Goal: Task Accomplishment & Management: Complete application form

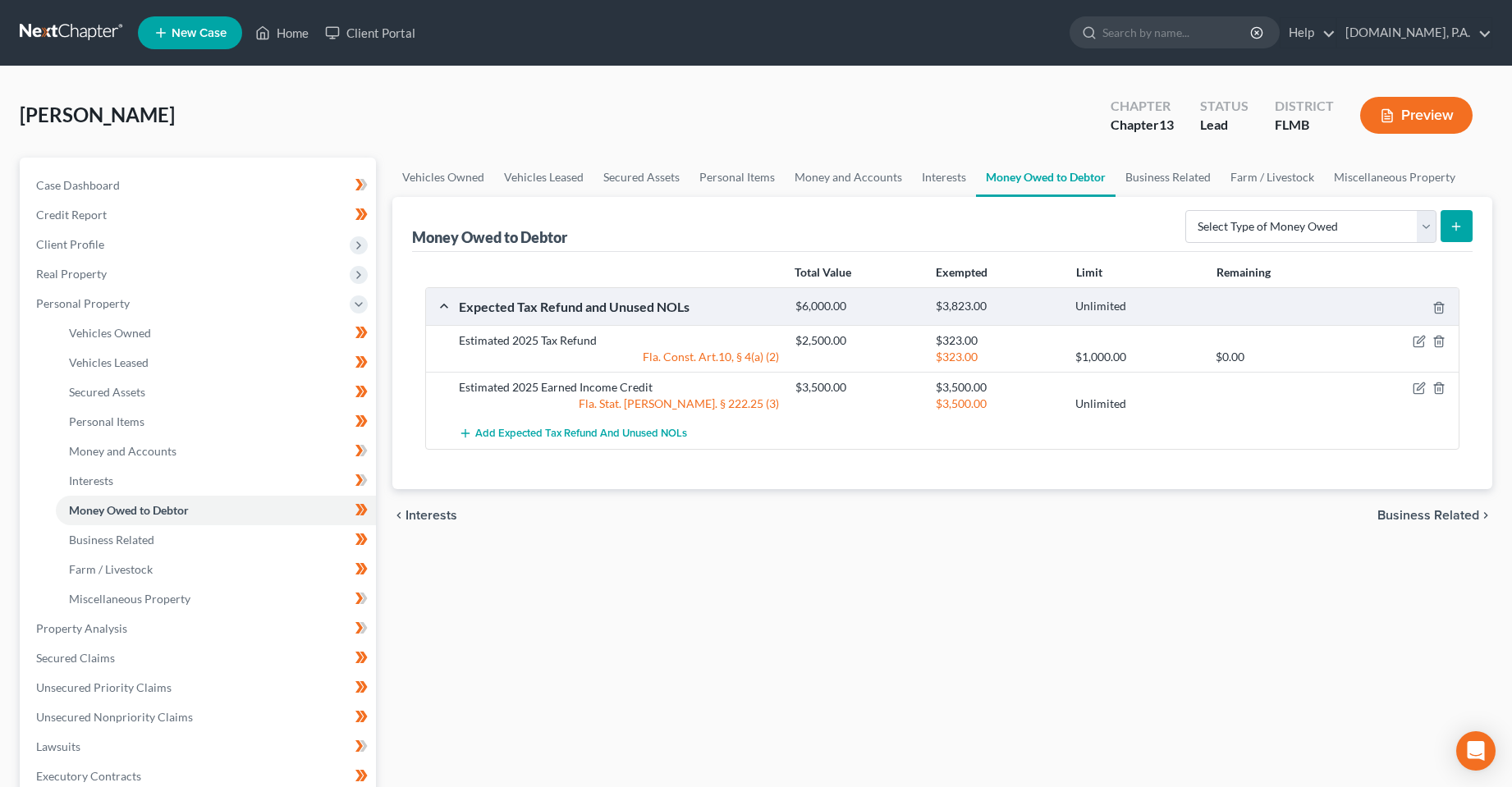
click at [283, 17] on ul "New Case Home Client Portal - No Result - See all results Or Press Enter... Hel…" at bounding box center [815, 33] width 1354 height 43
click at [285, 34] on link "Home" at bounding box center [282, 32] width 70 height 29
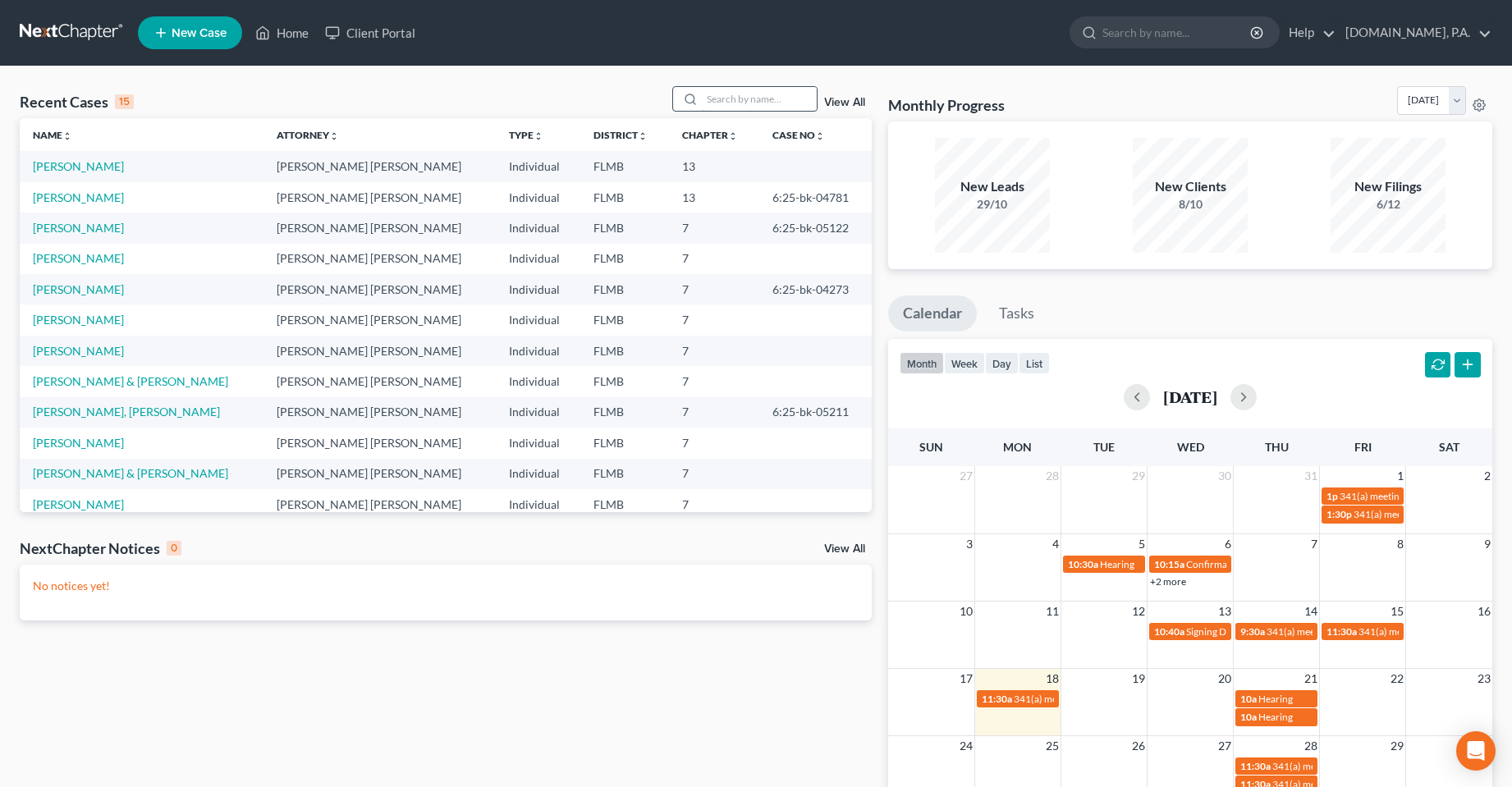
click at [741, 100] on input "search" at bounding box center [759, 99] width 115 height 24
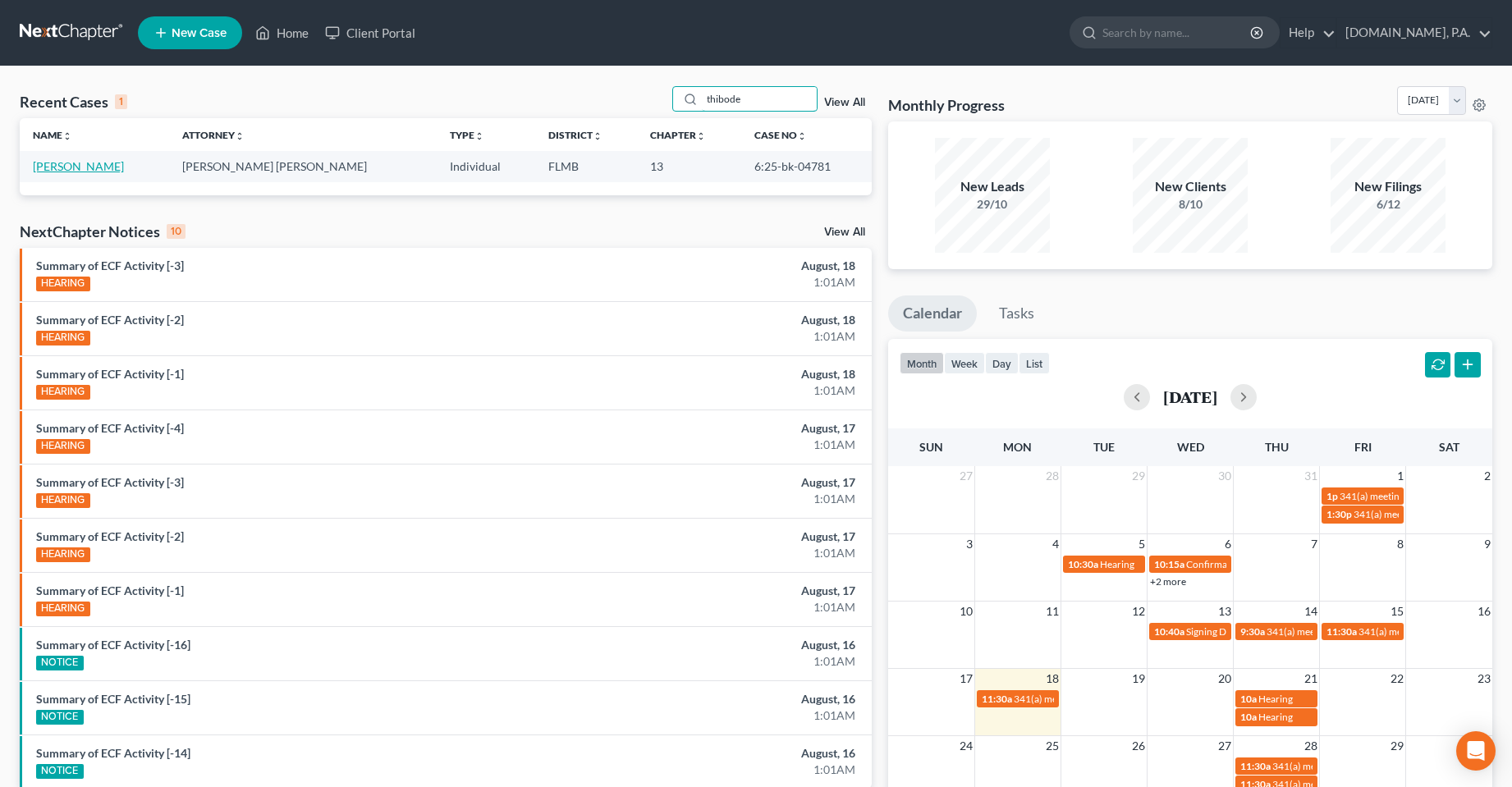
type input "thibode"
click at [86, 168] on link "Thibodeau, Kyle" at bounding box center [78, 167] width 91 height 14
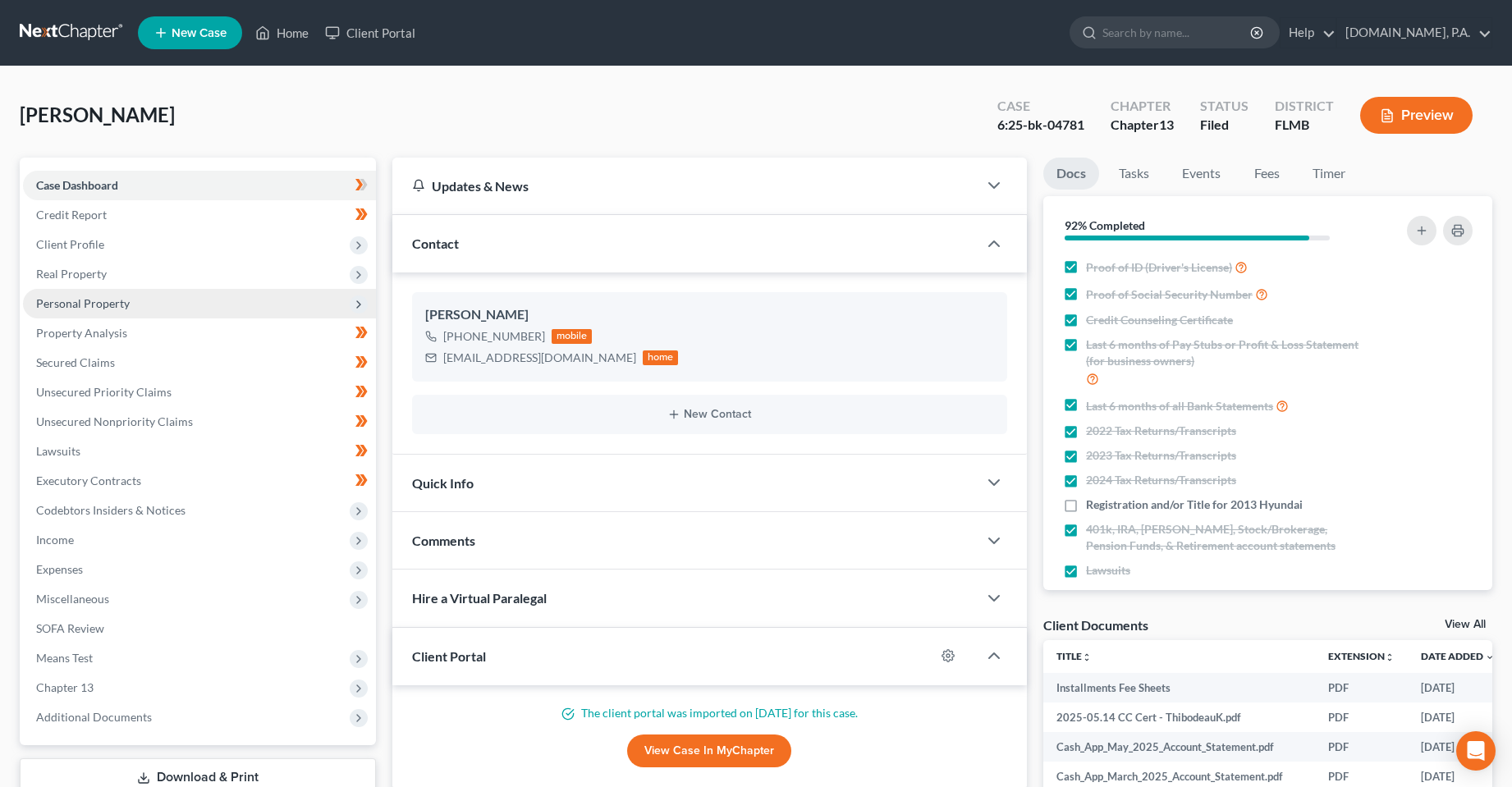
click at [74, 316] on span "Personal Property" at bounding box center [200, 303] width 353 height 29
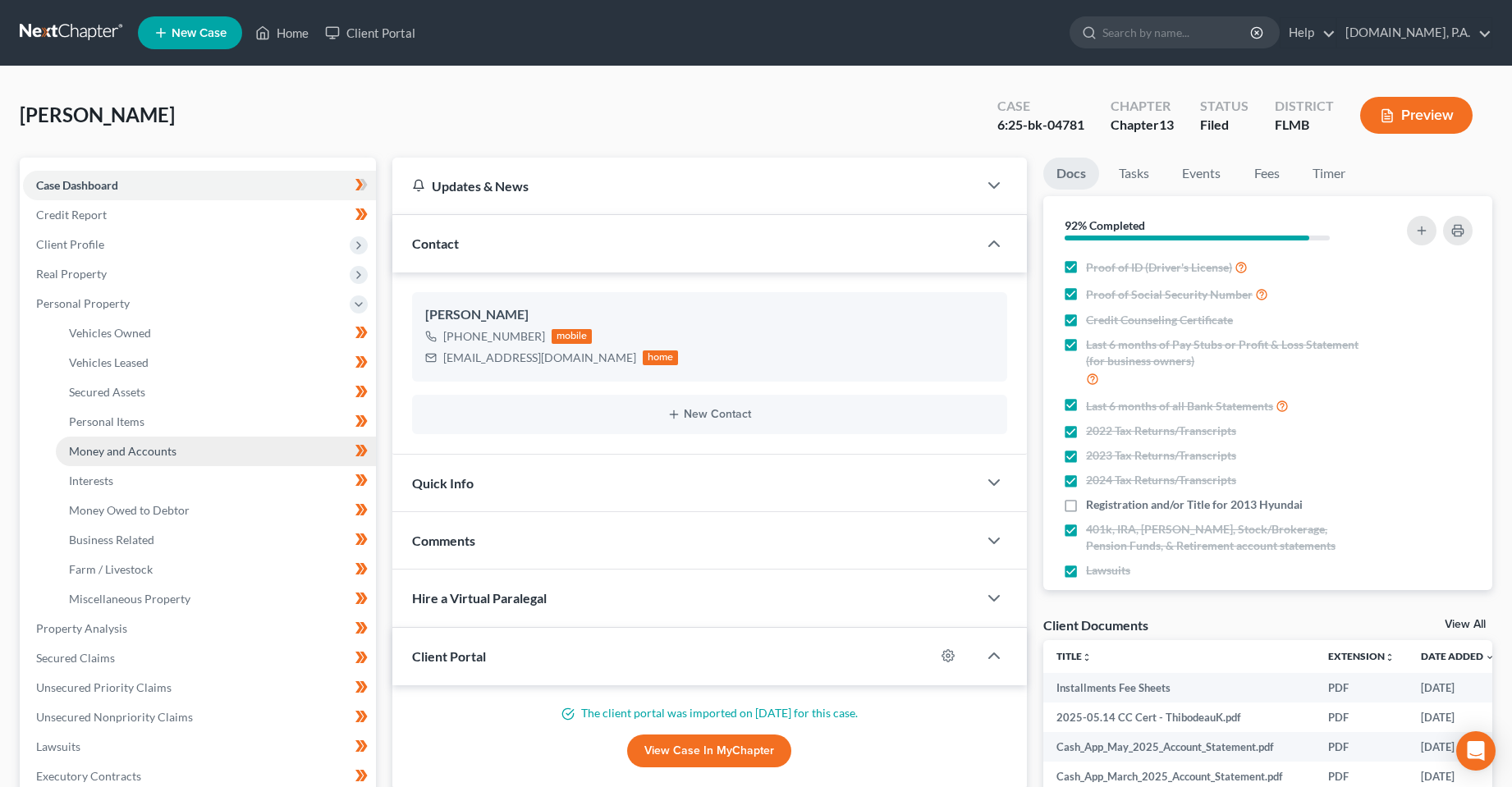
click at [96, 446] on span "Money and Accounts" at bounding box center [122, 451] width 108 height 14
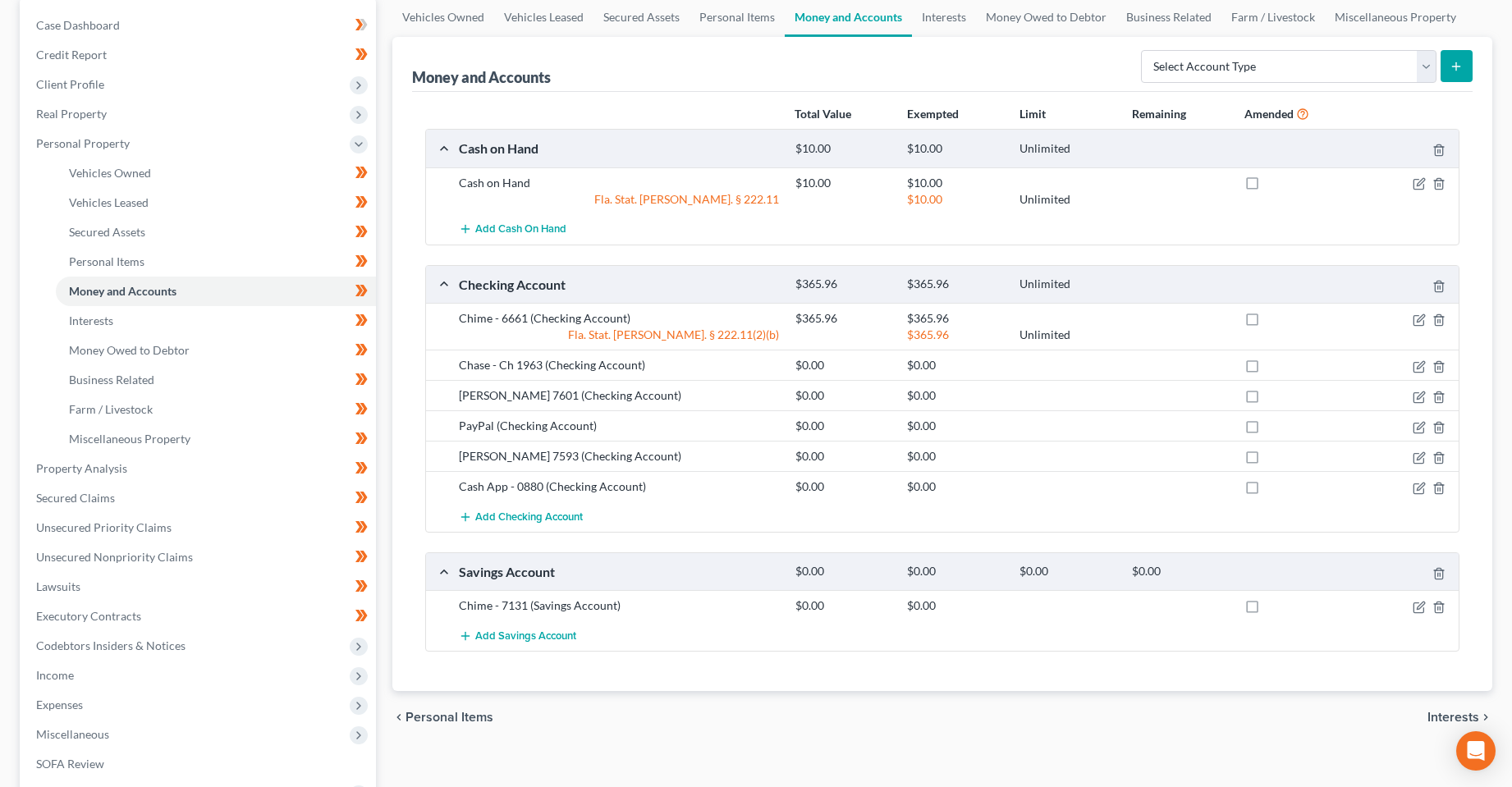
scroll to position [164, 0]
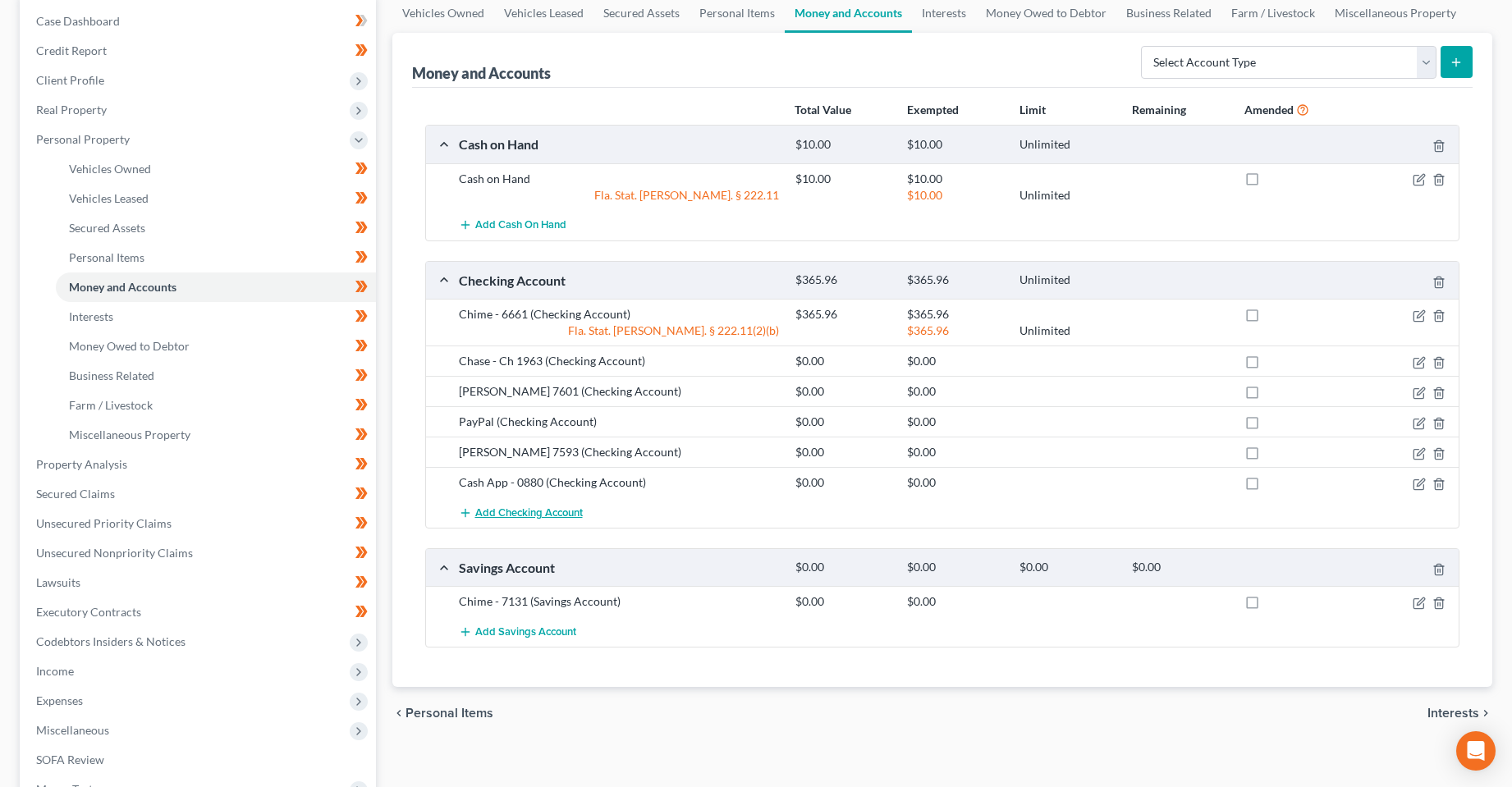
click at [518, 513] on span "Add Checking Account" at bounding box center [529, 512] width 108 height 13
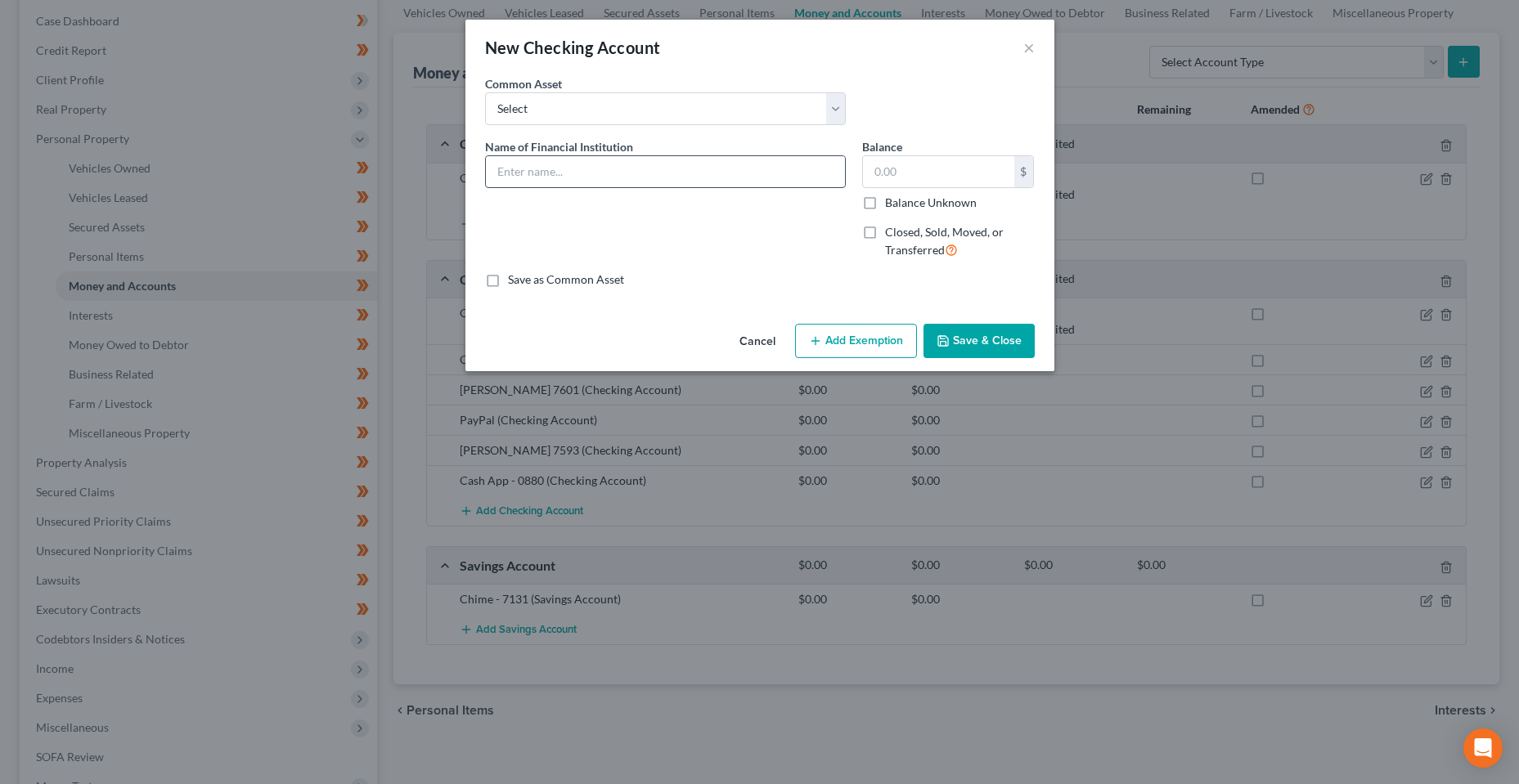
click at [594, 170] on input "text" at bounding box center [665, 171] width 359 height 31
type input "Venmo"
click at [975, 346] on button "Save & Close" at bounding box center [979, 341] width 111 height 35
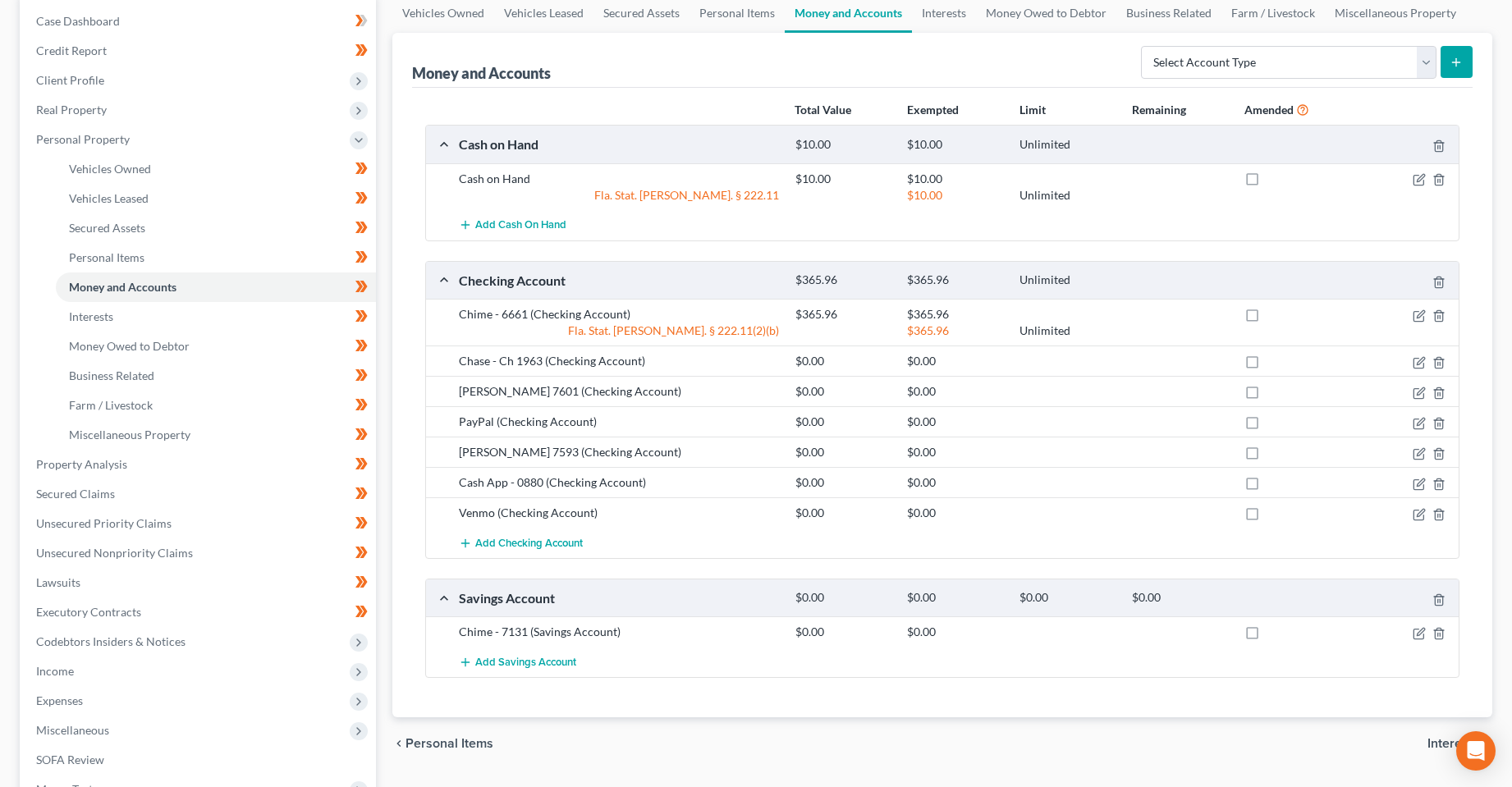
drag, startPoint x: 1354, startPoint y: 110, endPoint x: 1331, endPoint y: 119, distance: 24.7
click at [1354, 110] on div "Total Value Exempted Limit Remaining Amended" at bounding box center [1123, 109] width 675 height 19
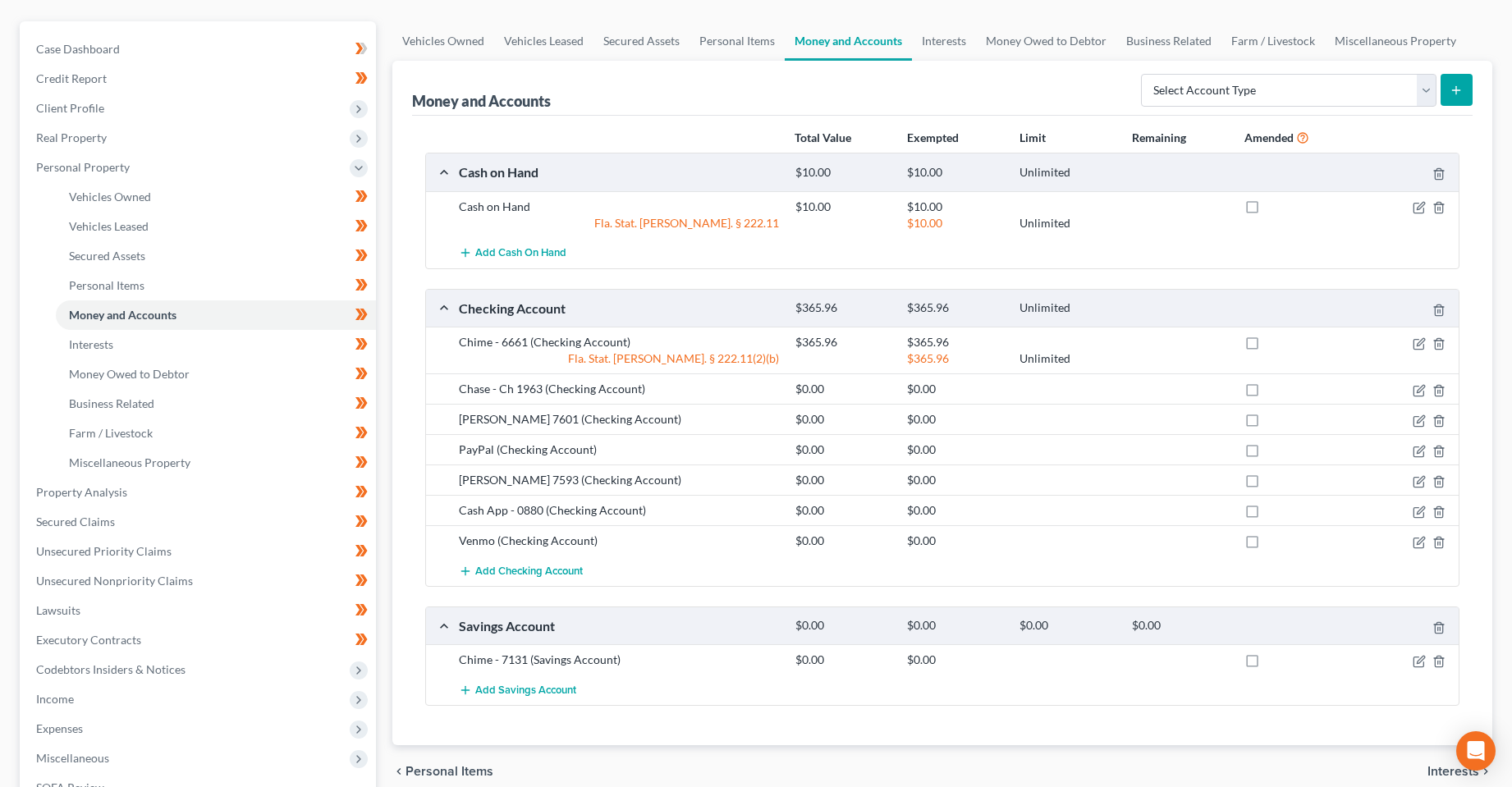
scroll to position [0, 0]
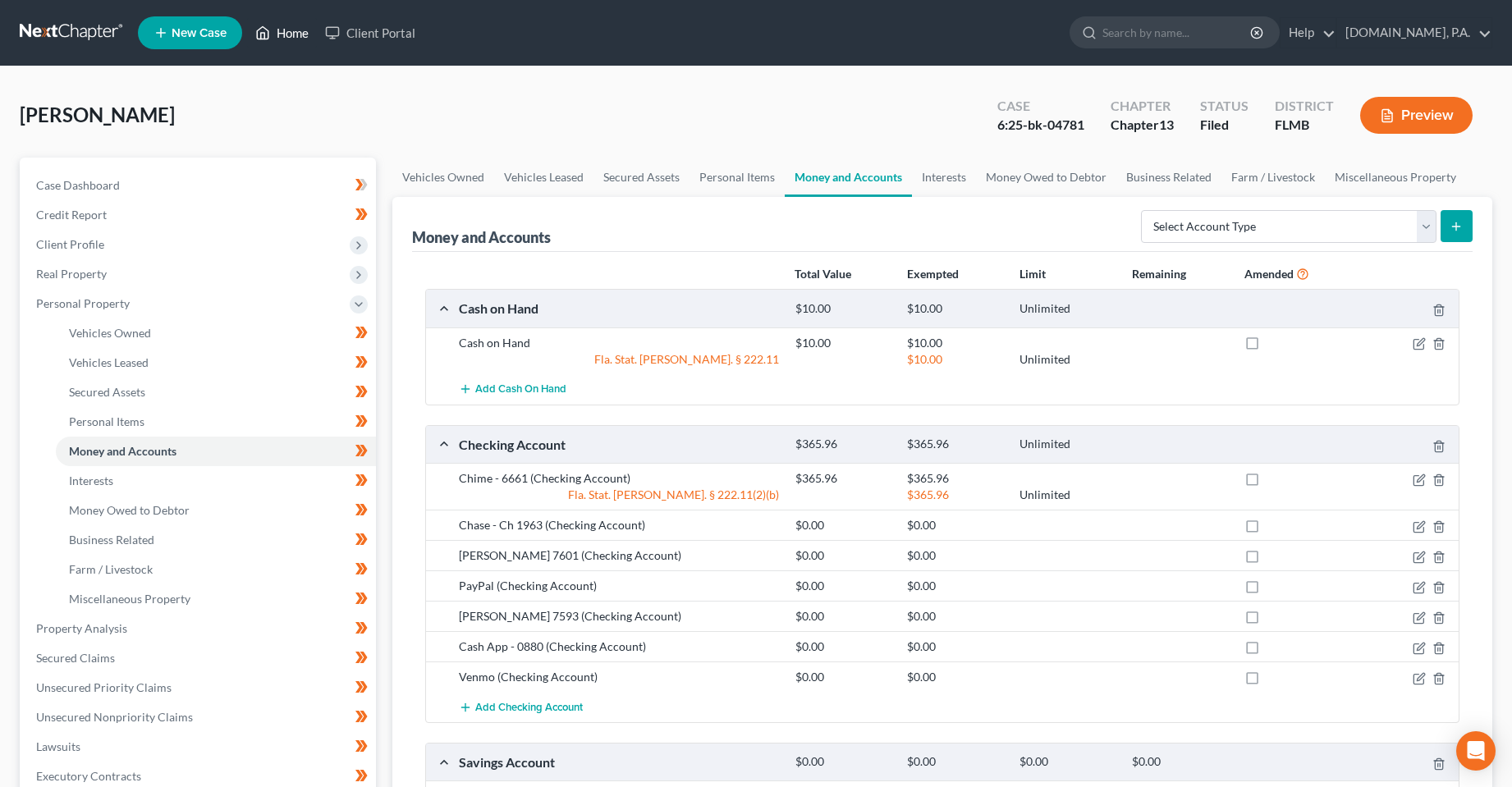
click at [309, 33] on link "Home" at bounding box center [282, 32] width 70 height 29
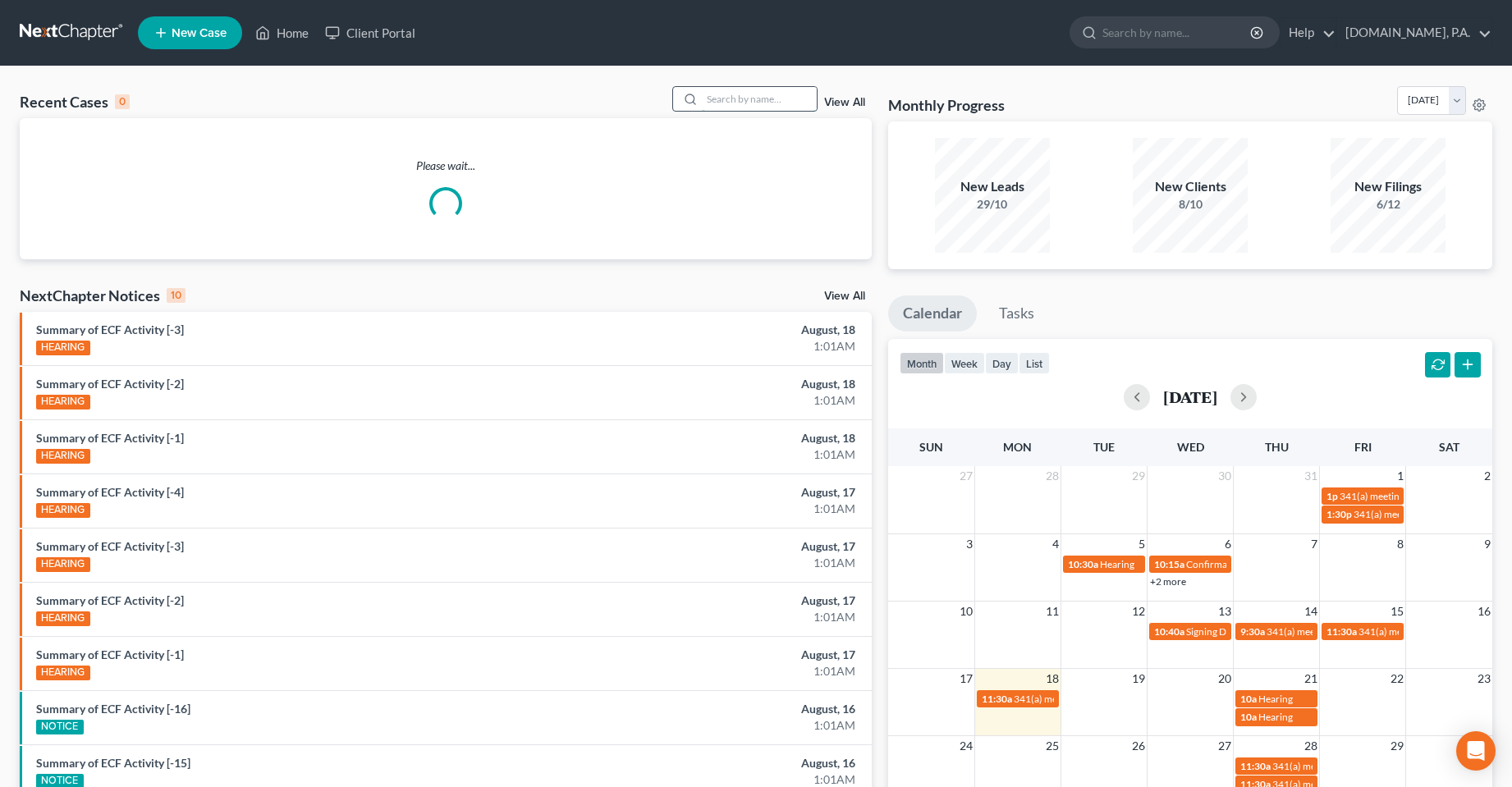
click at [764, 101] on input "search" at bounding box center [759, 99] width 115 height 24
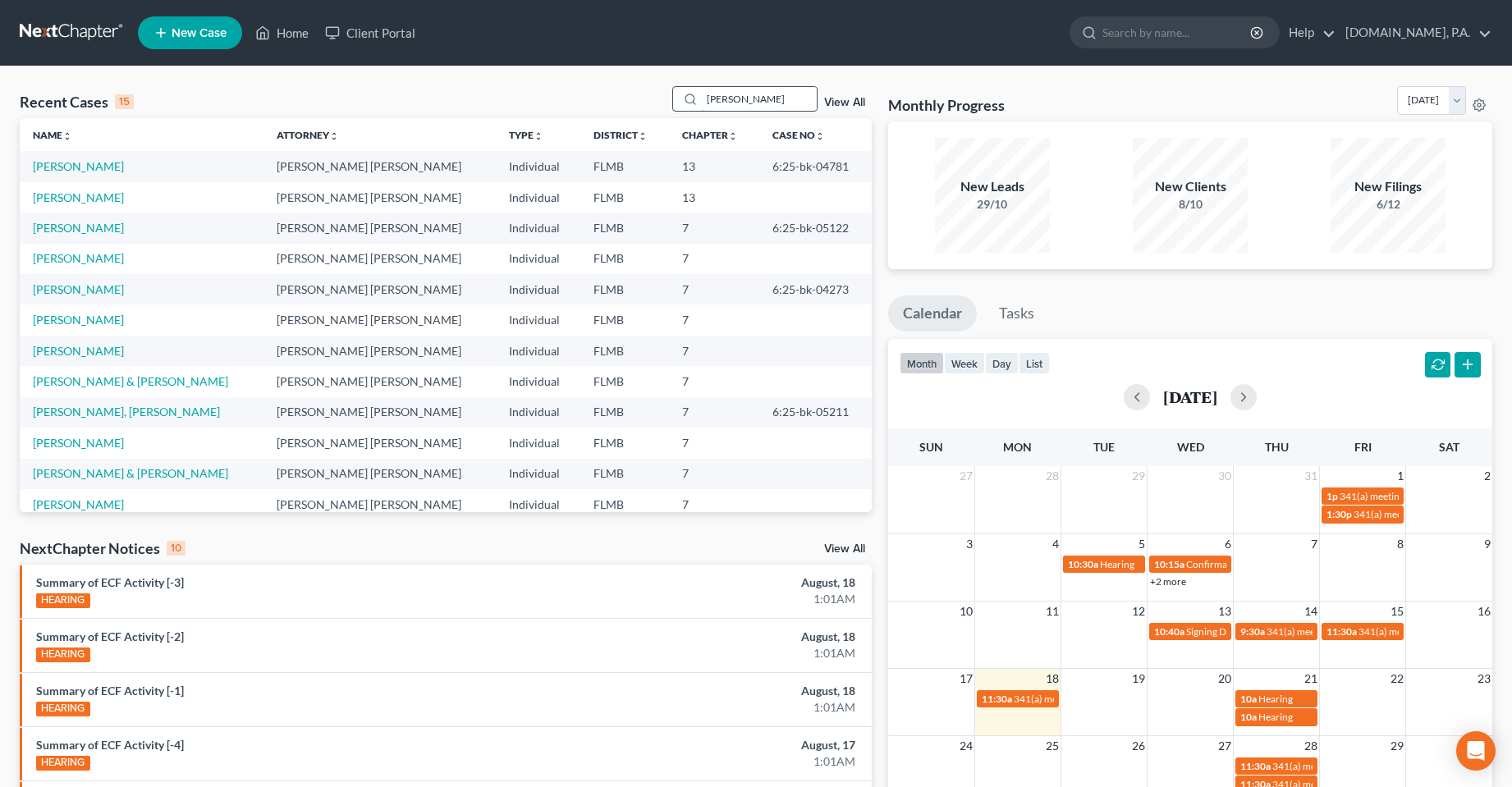
type input "maynard"
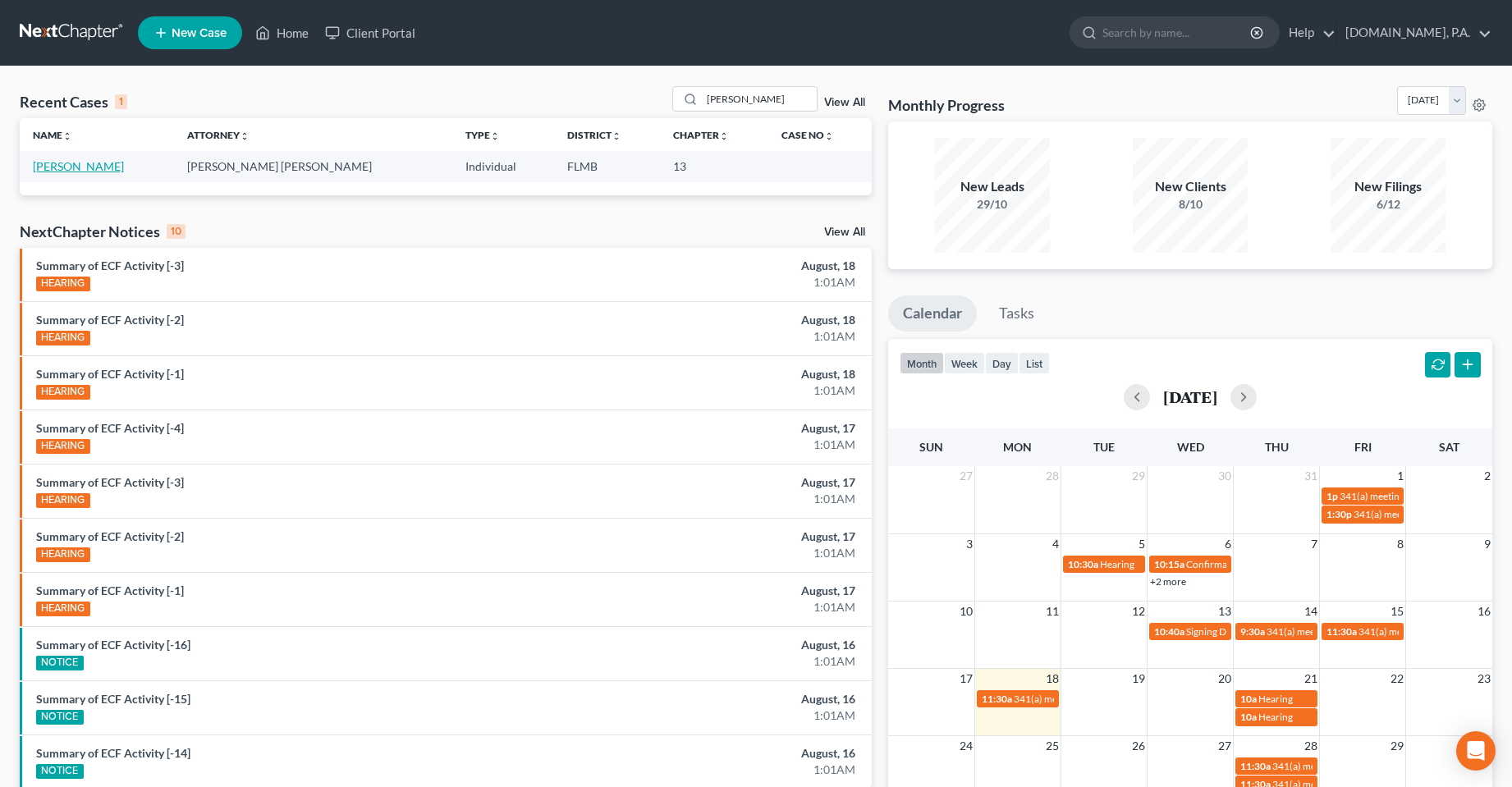
click at [101, 173] on link "[PERSON_NAME]" at bounding box center [78, 167] width 91 height 14
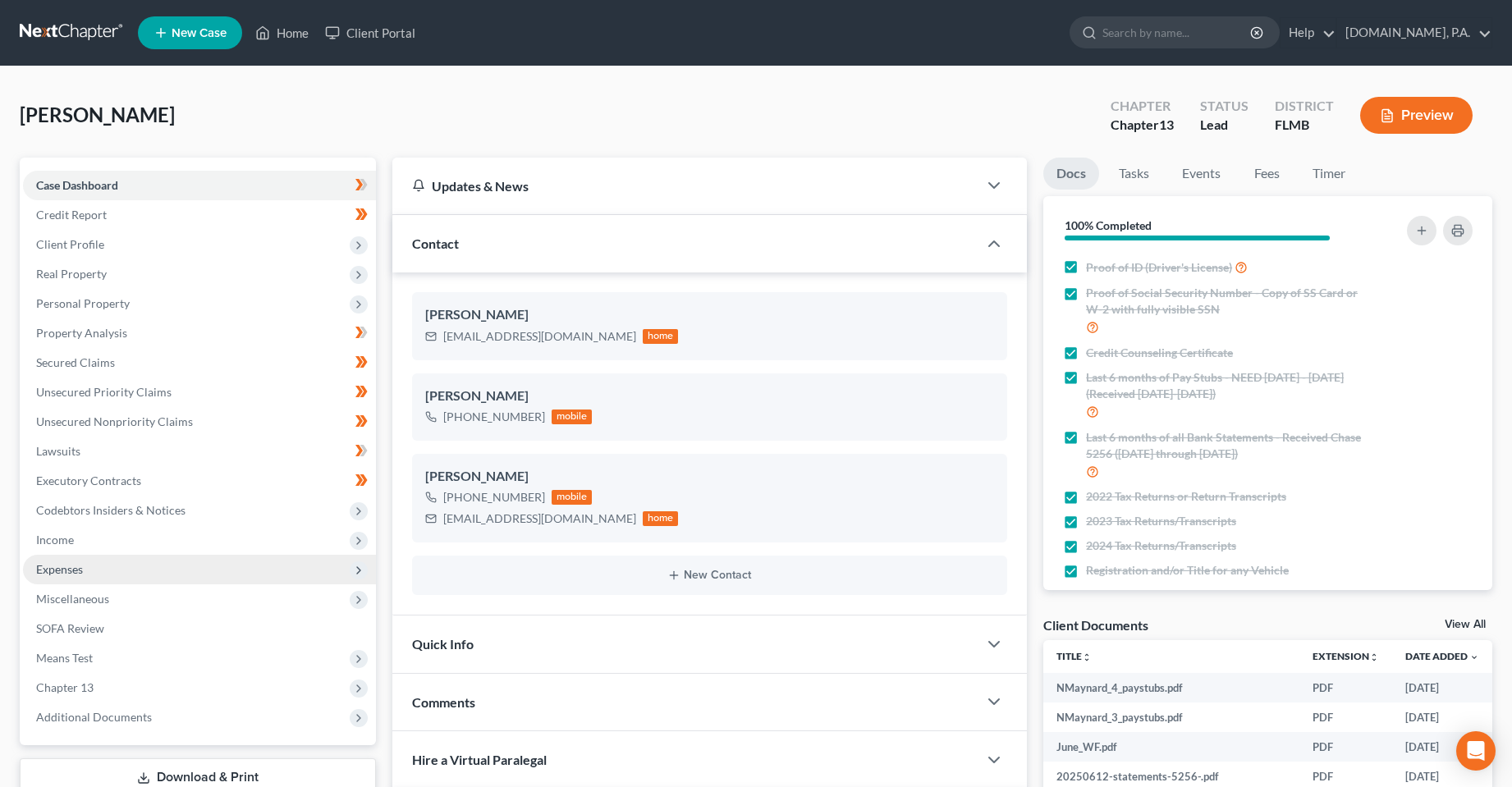
click at [80, 566] on span "Expenses" at bounding box center [60, 570] width 46 height 14
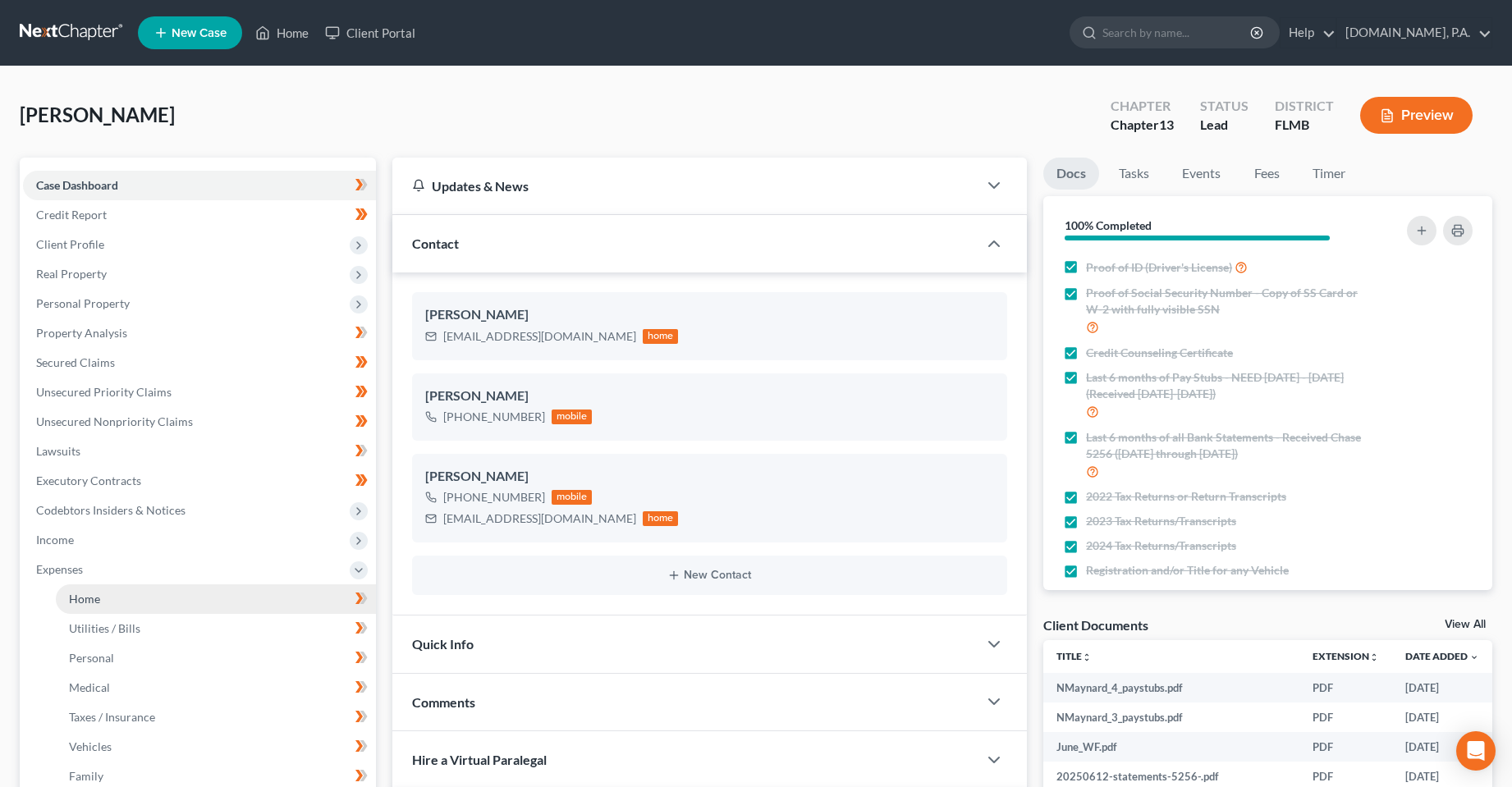
click at [110, 608] on link "Home" at bounding box center [216, 599] width 320 height 29
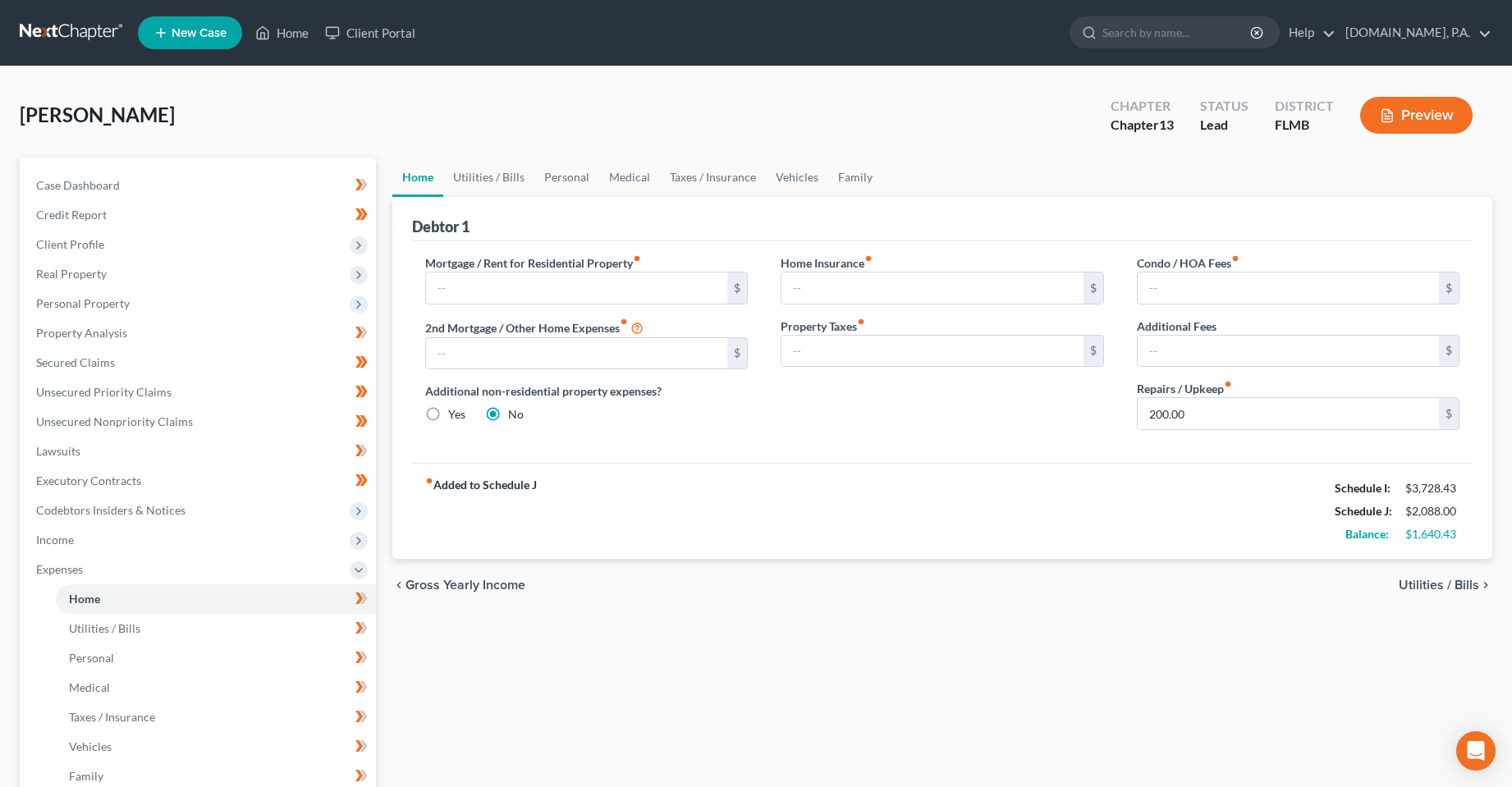
click at [641, 594] on div "chevron_left Gross Yearly Income Utilities / Bills chevron_right" at bounding box center [942, 585] width 1101 height 53
click at [1113, 168] on ul "Home Utilities / Bills Personal Medical Taxes / Insurance Vehicles Family" at bounding box center [942, 177] width 1101 height 39
click at [954, 151] on div "Maynard, Nadia Upgraded Chapter Chapter 13 Status Lead District FLMB Preview" at bounding box center [756, 122] width 1473 height 71
